Goal: Information Seeking & Learning: Learn about a topic

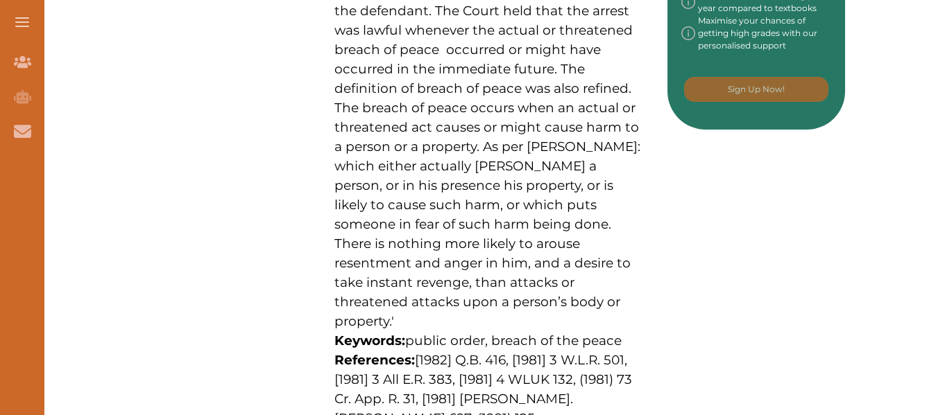
scroll to position [841, 0]
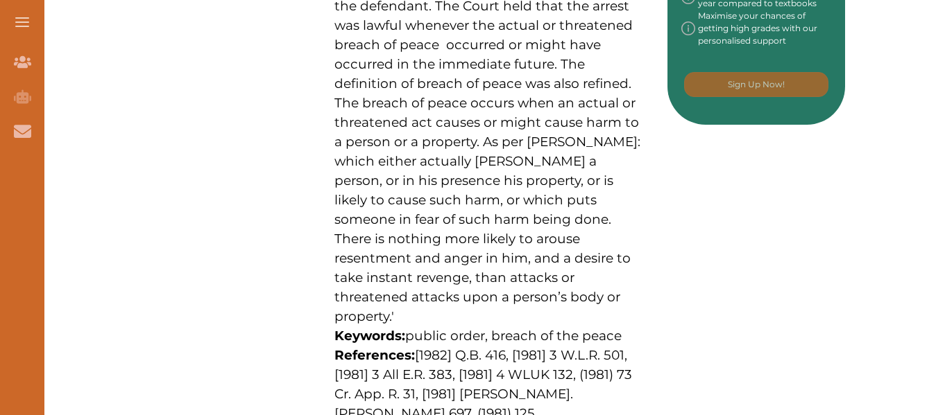
click at [511, 272] on p "The Court of Appeal dismissed an appeal by the defendant. The Court held that t…" at bounding box center [489, 152] width 311 height 350
click at [373, 249] on button "Login" at bounding box center [358, 246] width 155 height 31
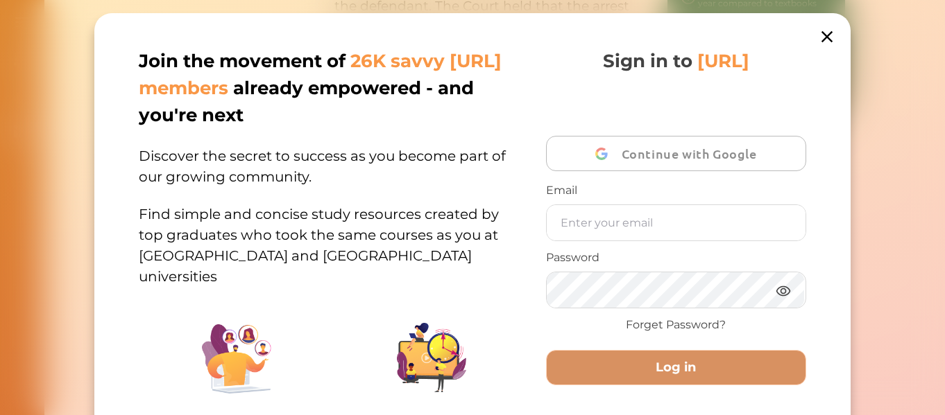
scroll to position [196, 0]
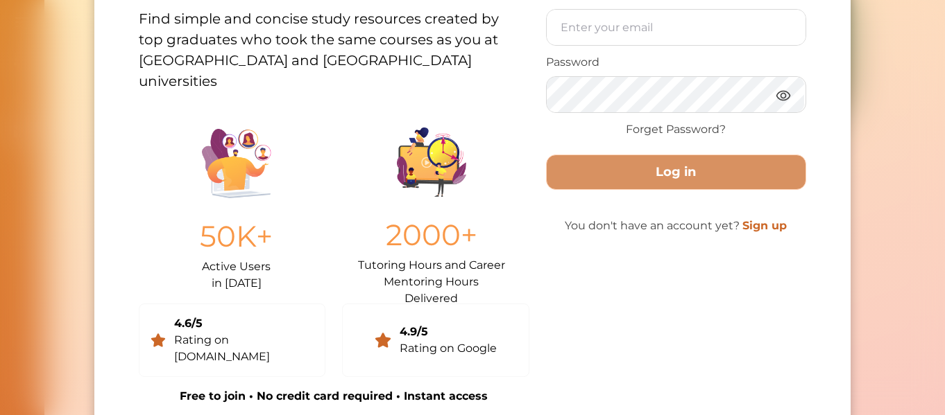
click at [914, 67] on div "Join the movement of 26K savvy [URL] members already empowered - and you're nex…" at bounding box center [472, 207] width 945 height 415
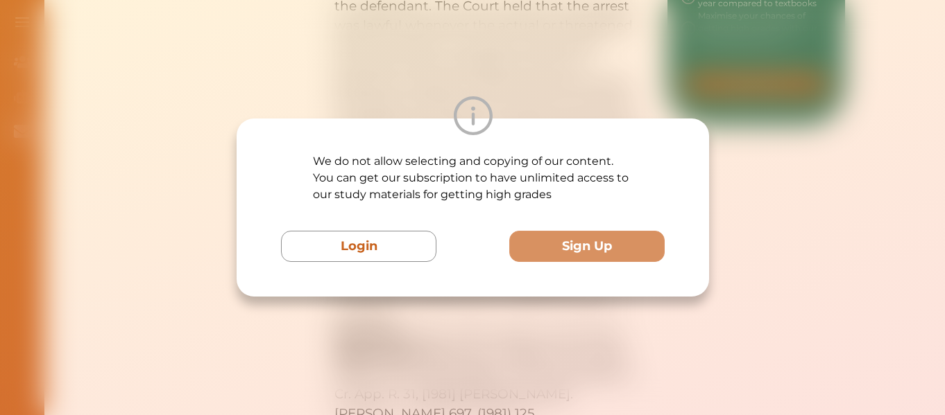
click at [913, 67] on div "We do not allow selecting and copying of our content. You can get our subscript…" at bounding box center [472, 207] width 945 height 415
